Goal: Information Seeking & Learning: Learn about a topic

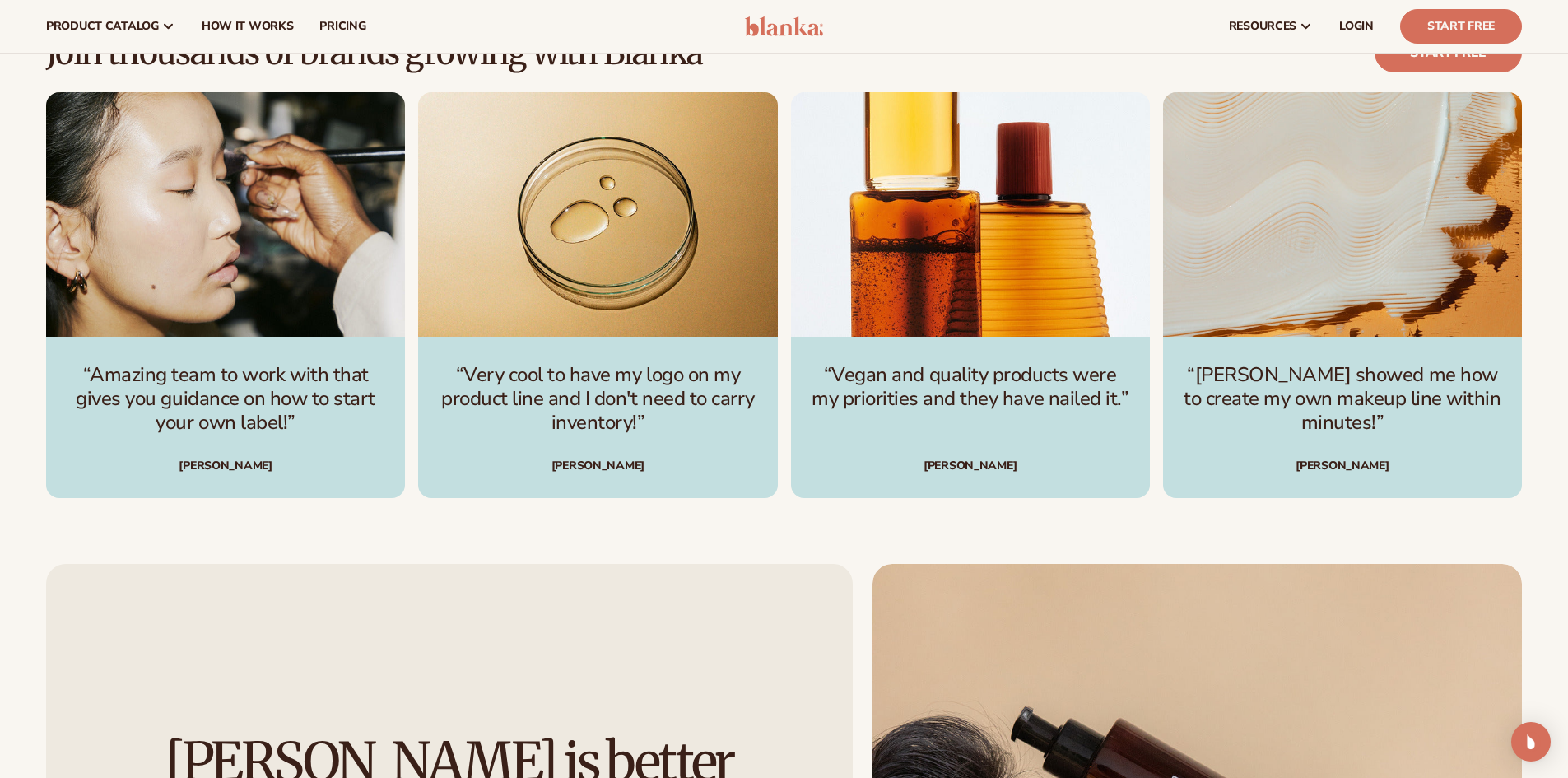
scroll to position [4922, 0]
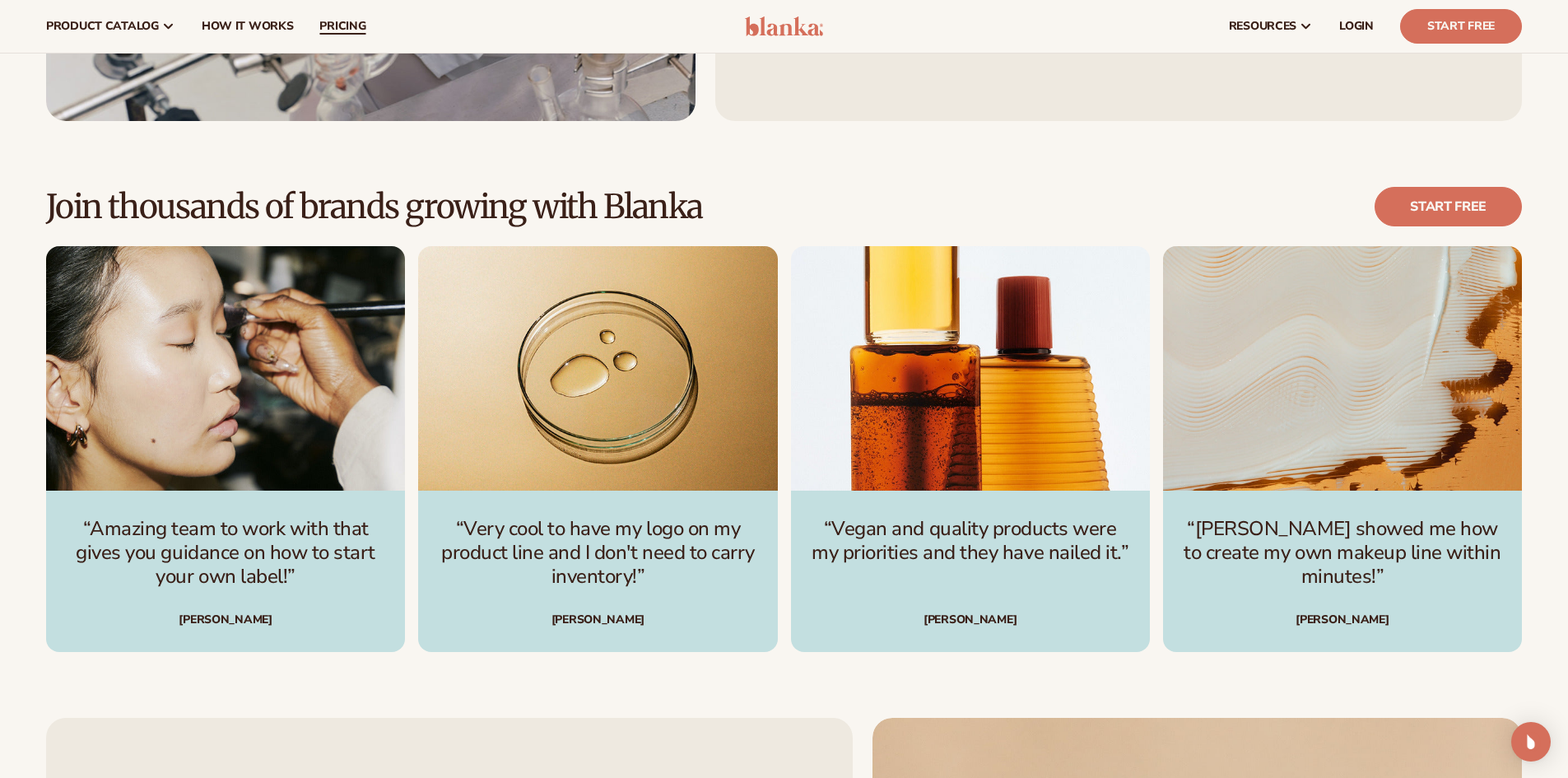
click at [348, 28] on span "pricing" at bounding box center [343, 26] width 46 height 13
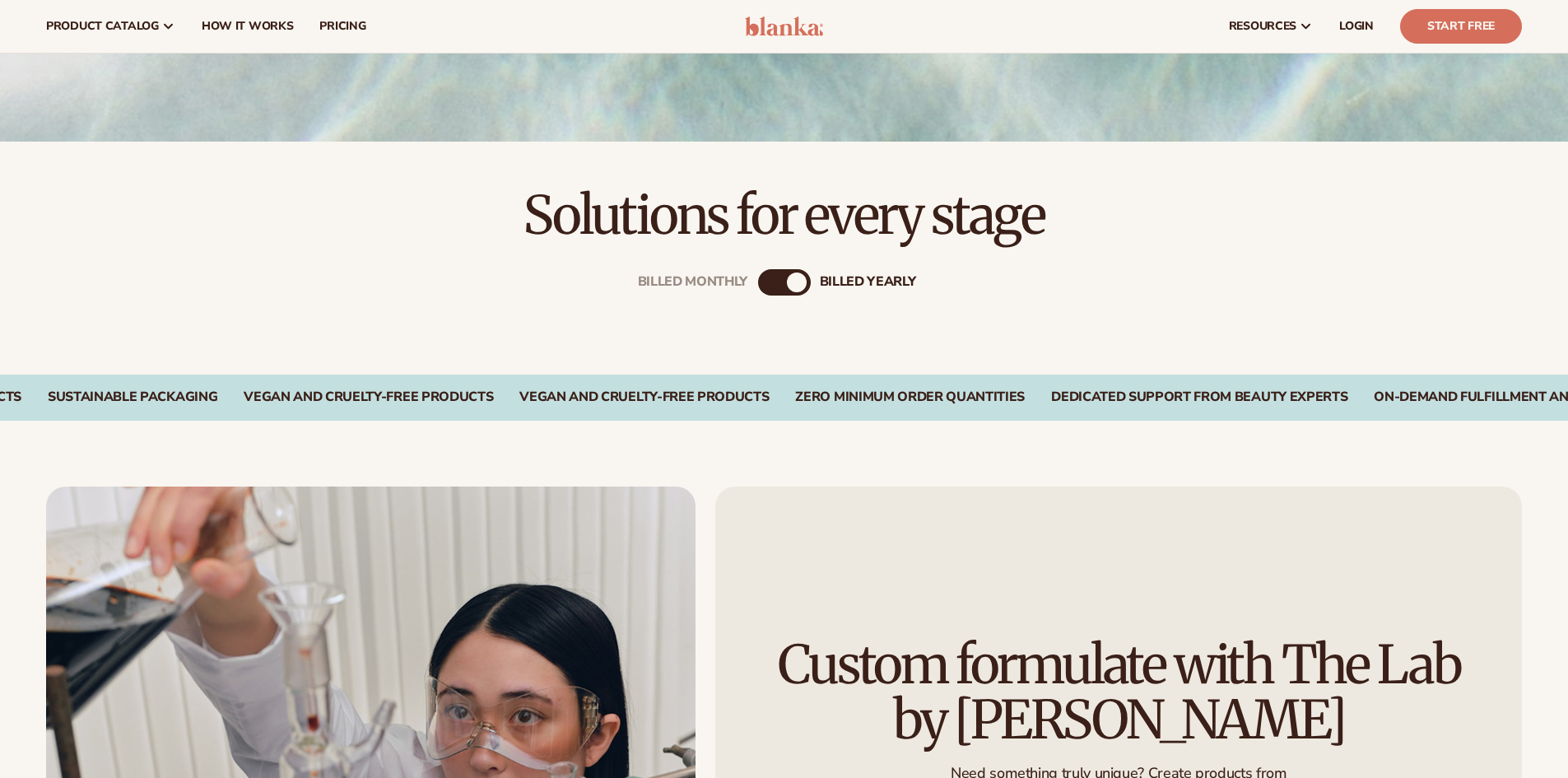
scroll to position [304, 0]
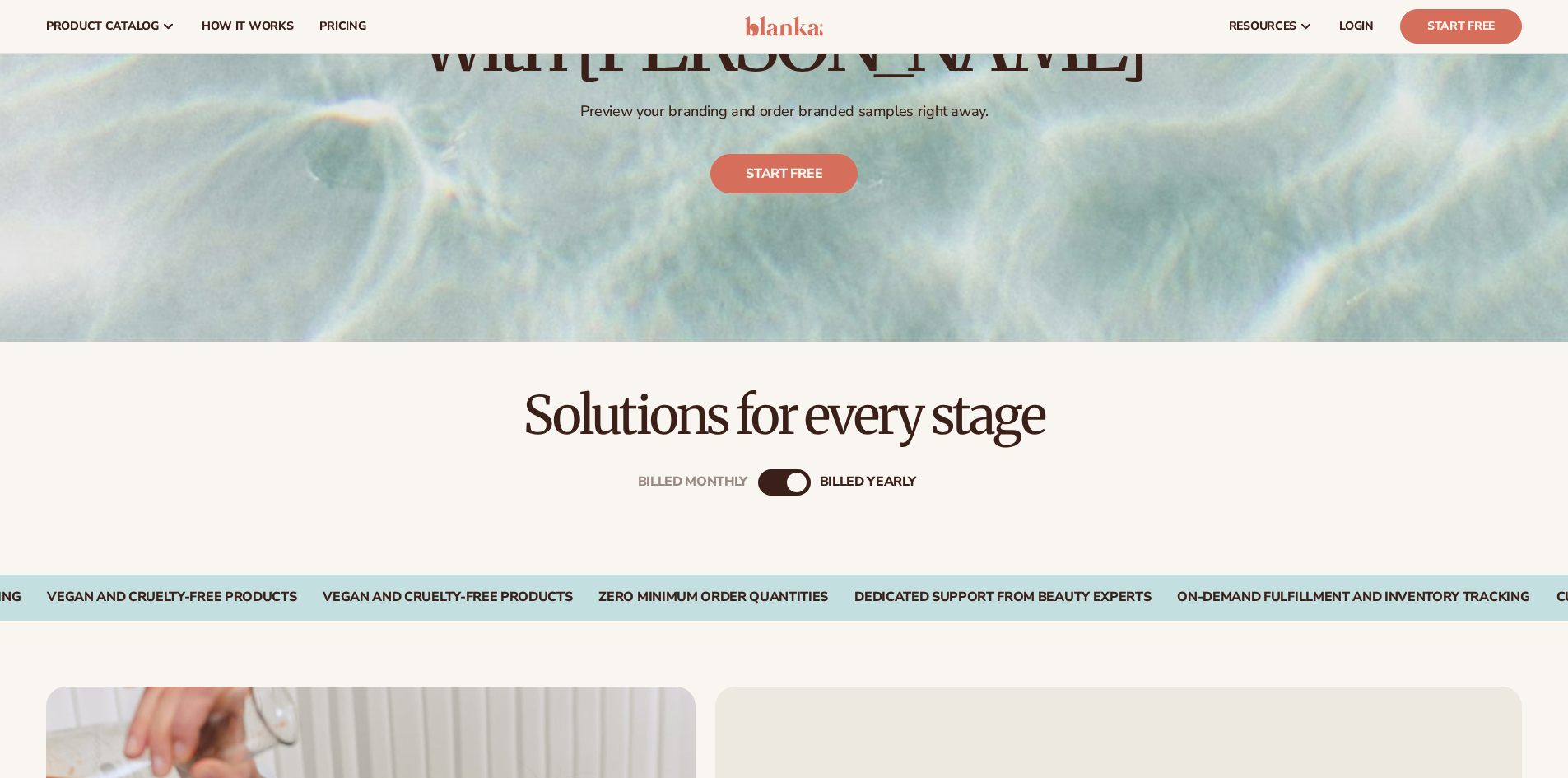
click at [791, 482] on div "billed Yearly" at bounding box center [796, 482] width 19 height 19
click at [782, 479] on div "Billed Monthly billed Yearly" at bounding box center [784, 482] width 52 height 27
click at [772, 479] on div "Billed Monthly" at bounding box center [767, 482] width 19 height 19
click at [772, 479] on div "Billed Monthly" at bounding box center [771, 482] width 19 height 19
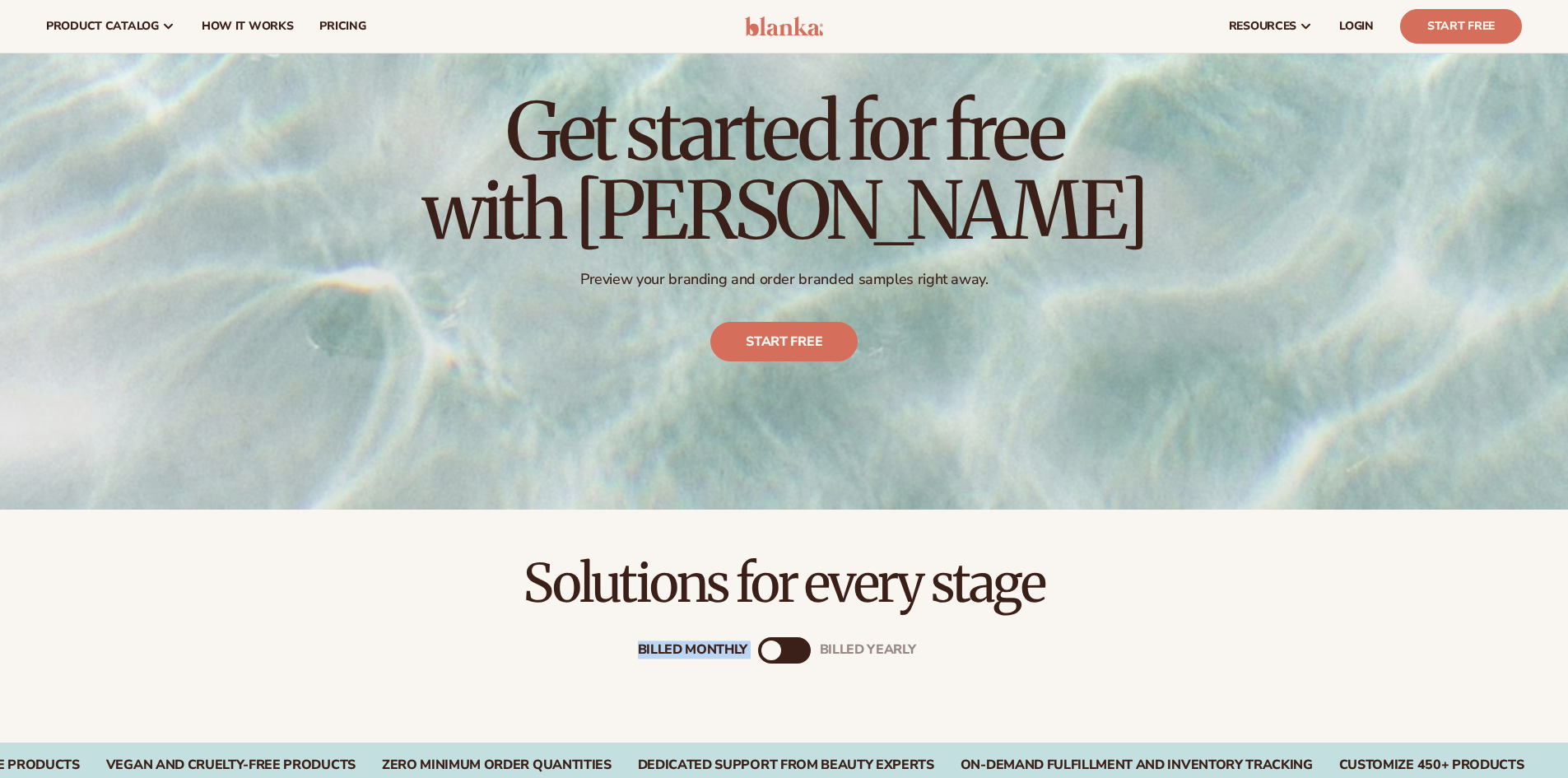
scroll to position [0, 0]
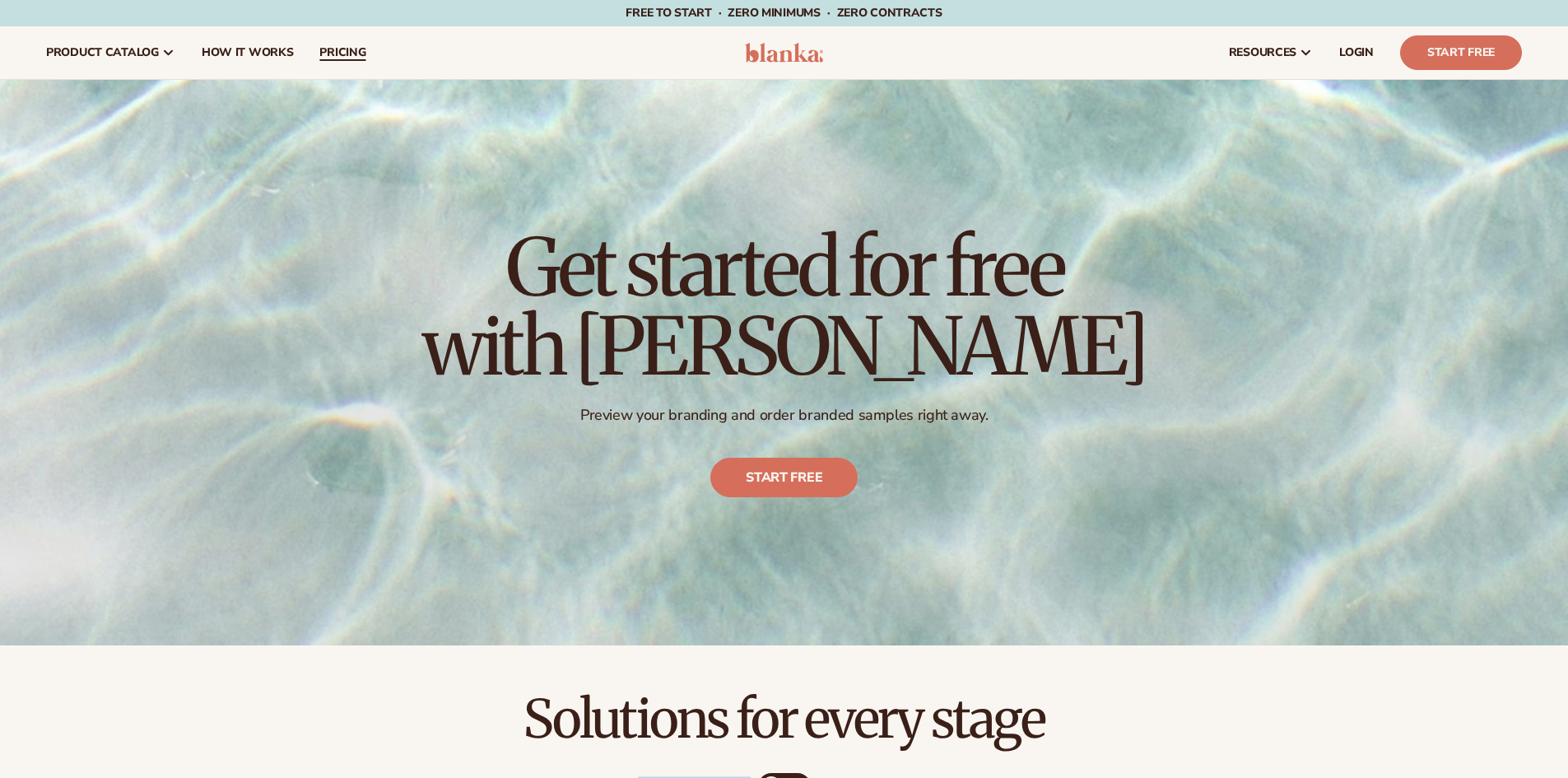
click at [338, 47] on span "pricing" at bounding box center [343, 52] width 46 height 13
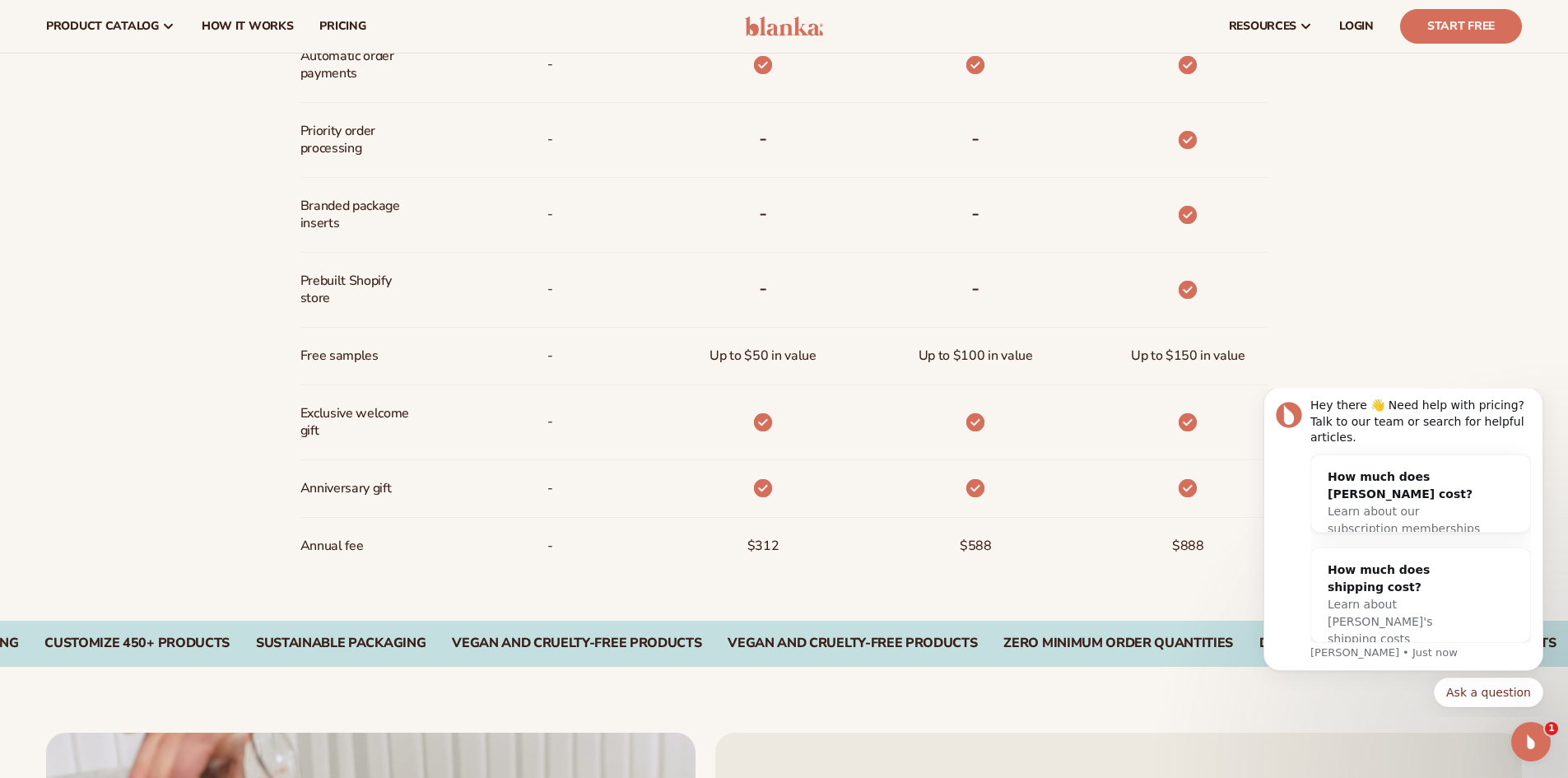
scroll to position [740, 0]
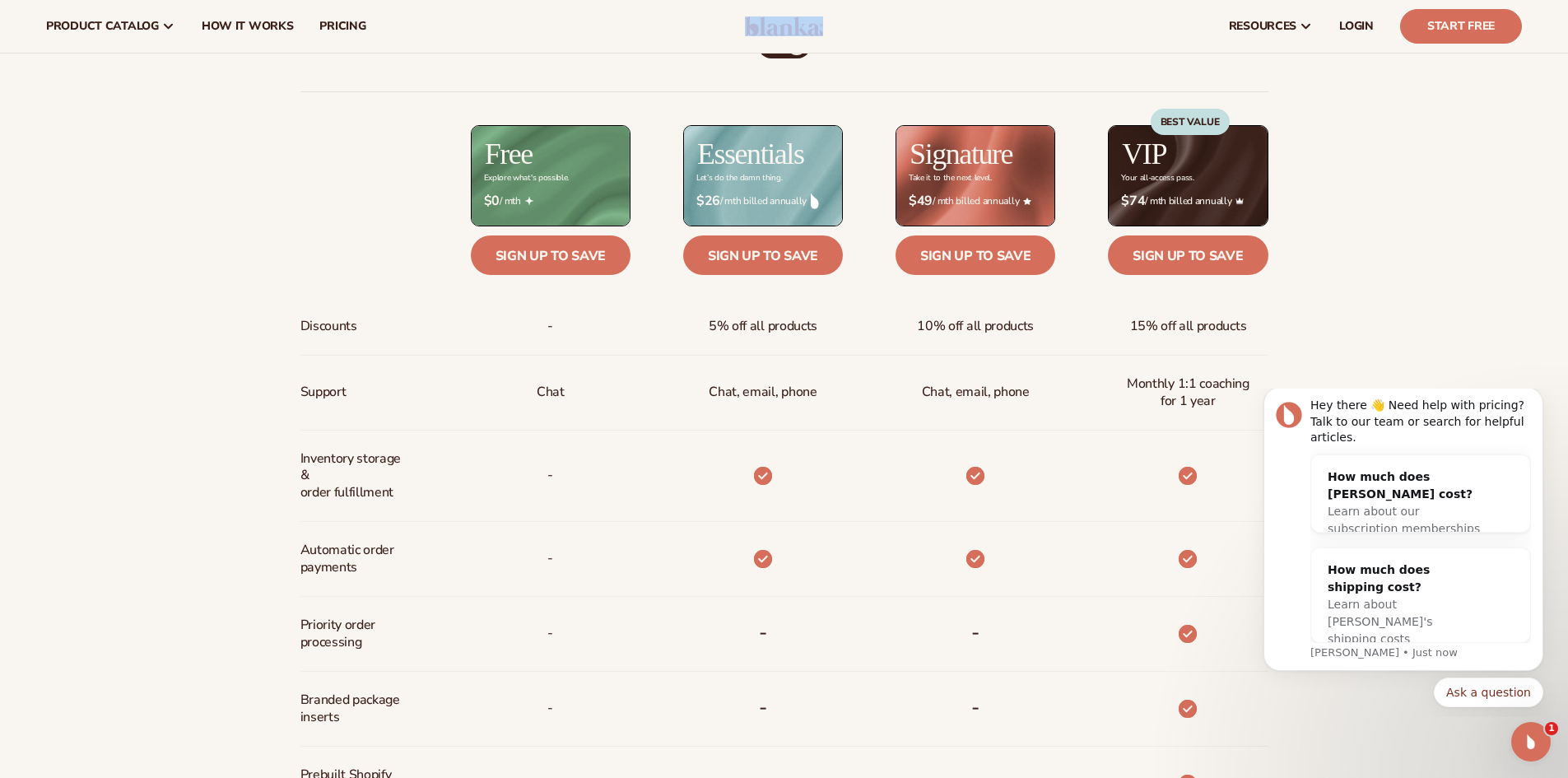
drag, startPoint x: 738, startPoint y: 27, endPoint x: 854, endPoint y: 31, distance: 116.1
click at [854, 31] on header "Cart product catalog The Lab by [PERSON_NAME]" at bounding box center [784, 26] width 1568 height 52
copy header
